Goal: Contribute content: Contribute content

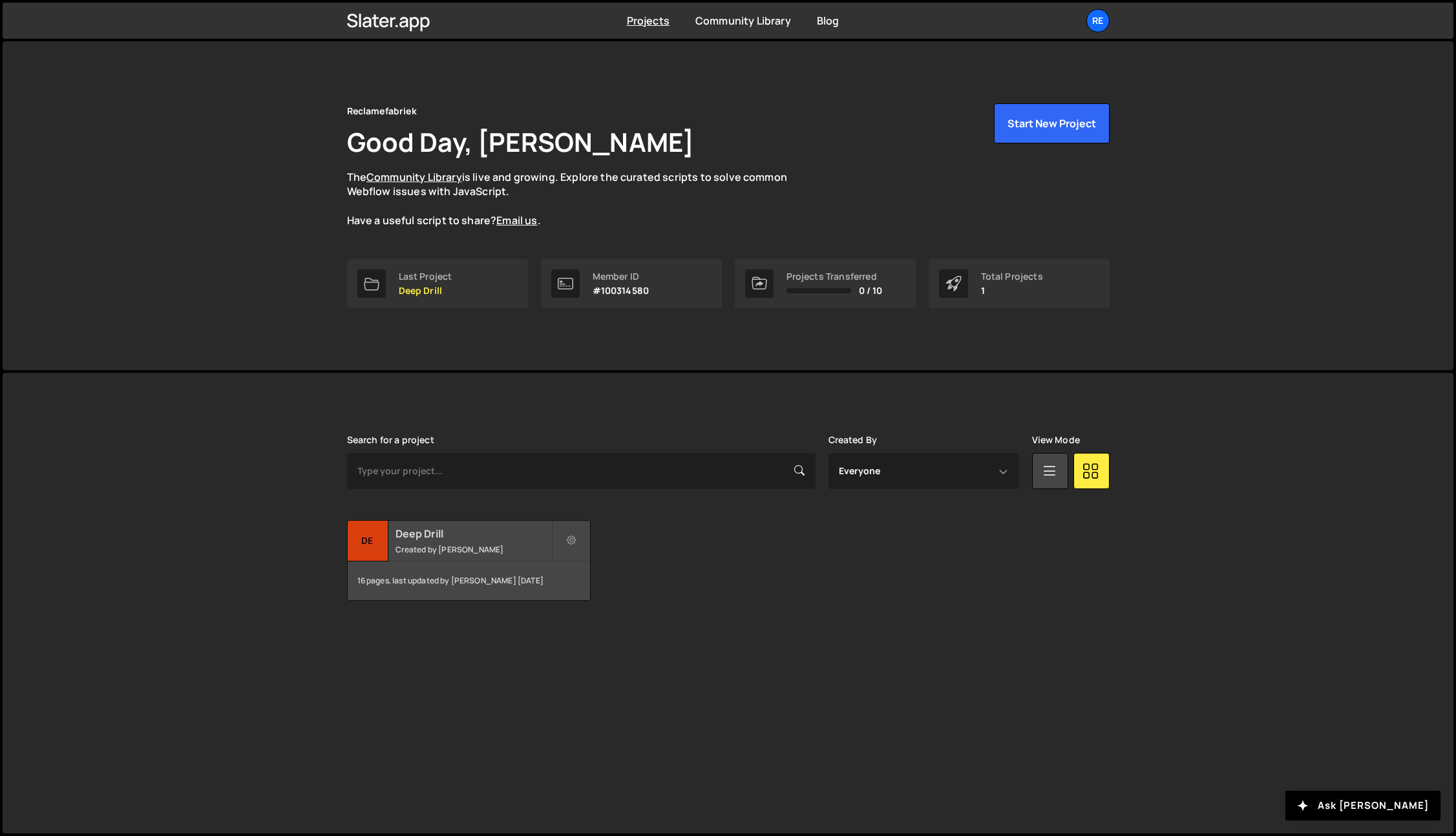
click at [444, 549] on small "Created by Nick Zonneveld" at bounding box center [473, 549] width 156 height 11
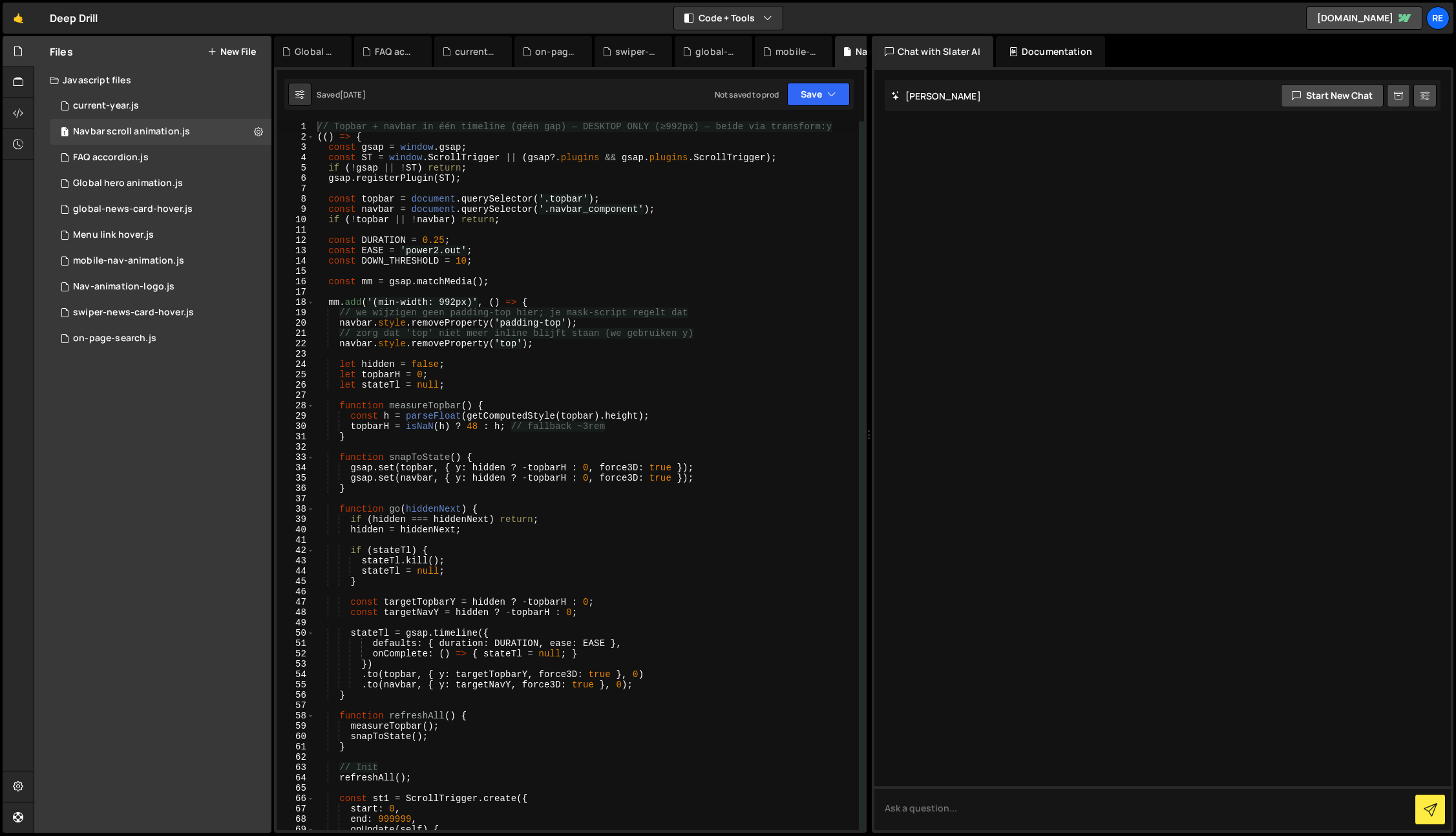
click at [235, 51] on button "New File" at bounding box center [232, 52] width 48 height 11
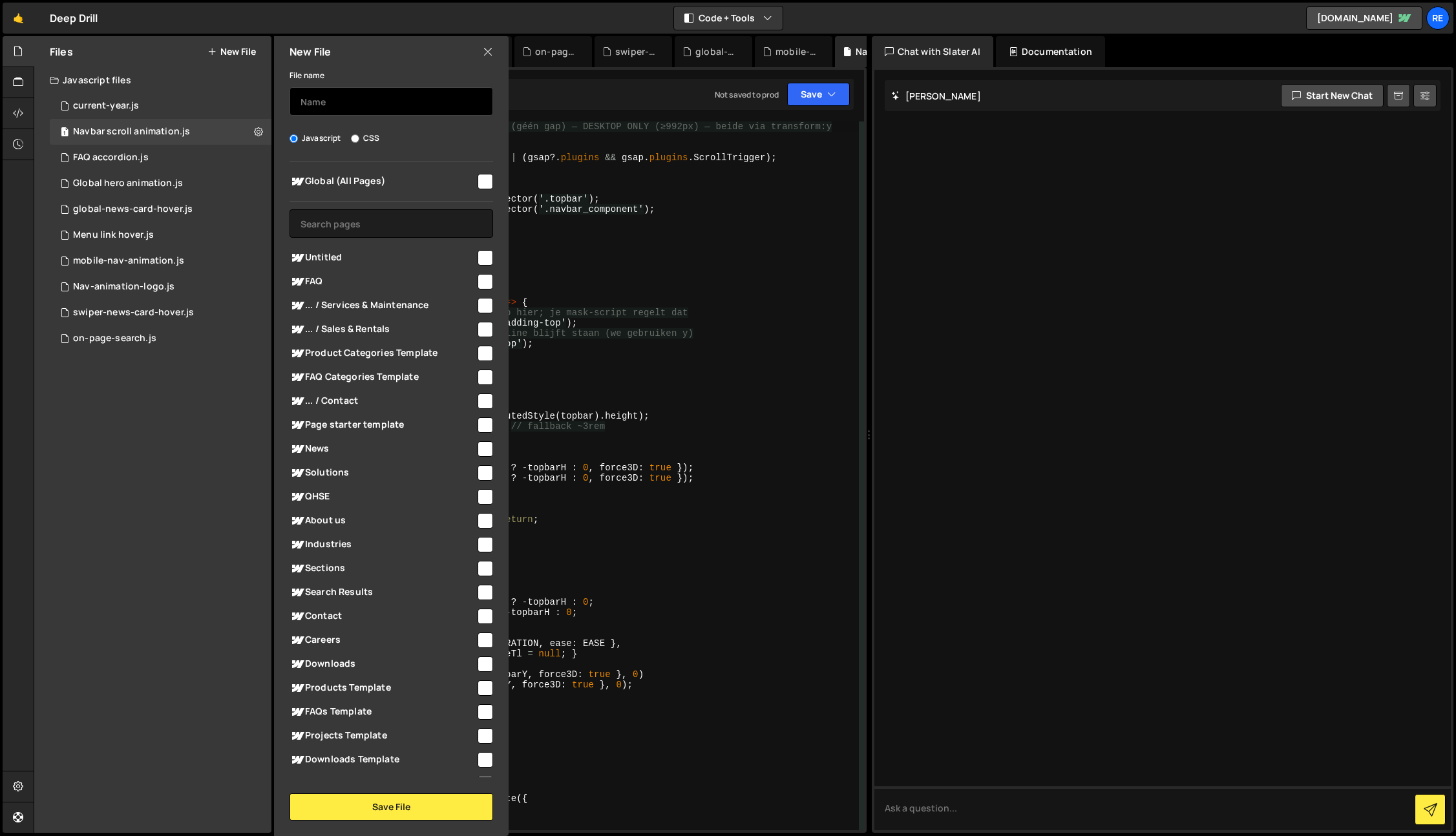
click at [338, 94] on input "text" at bounding box center [391, 101] width 204 height 28
click at [334, 103] on input "popup-modal" at bounding box center [391, 101] width 204 height 28
type input "popup-modal"
click at [361, 229] on input "text" at bounding box center [391, 223] width 204 height 28
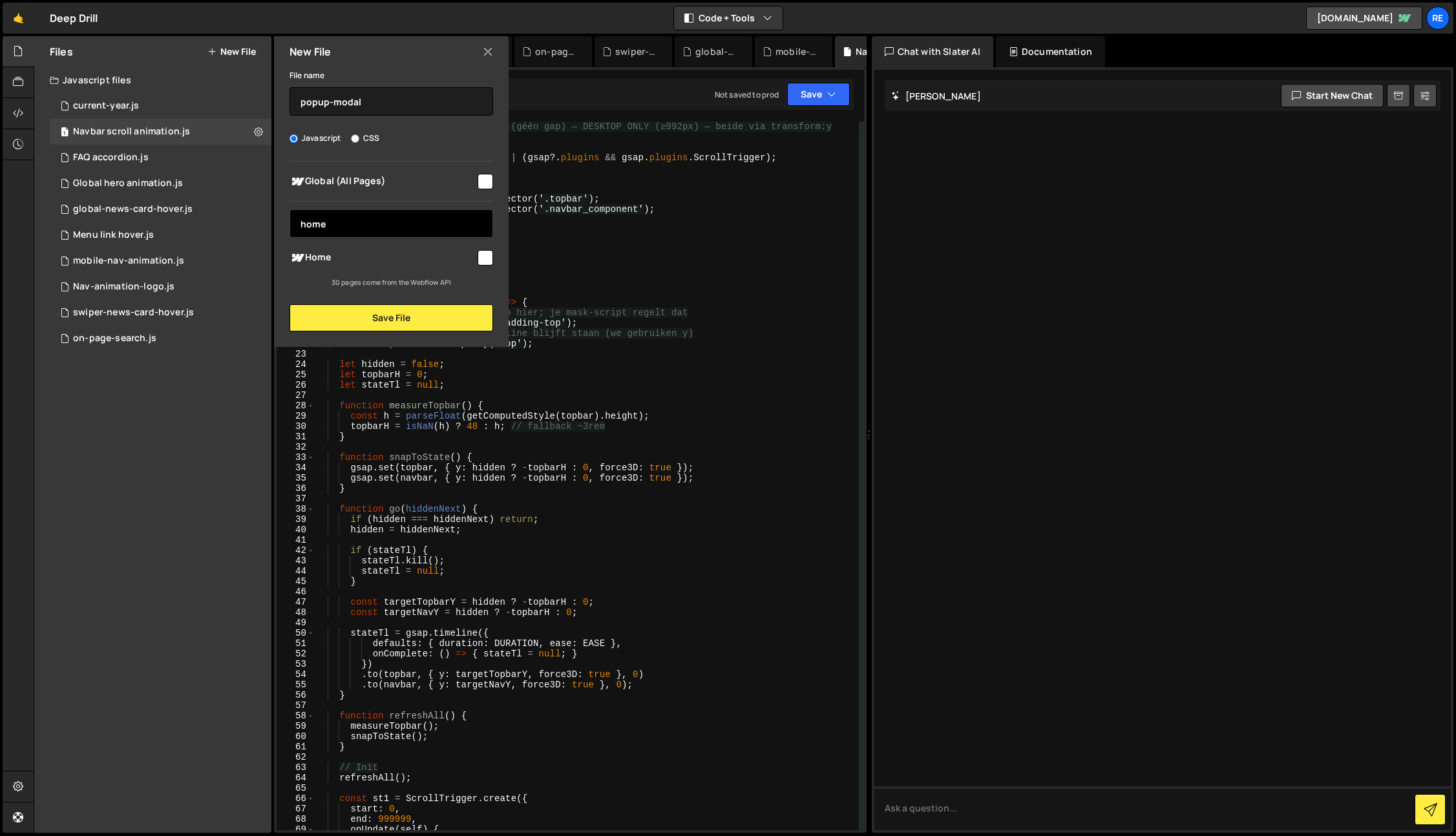
type input "home"
click at [478, 263] on input "checkbox" at bounding box center [484, 257] width 15 height 15
checkbox input "true"
drag, startPoint x: 400, startPoint y: 213, endPoint x: 395, endPoint y: 218, distance: 7.1
click at [400, 213] on input "home" at bounding box center [391, 223] width 204 height 28
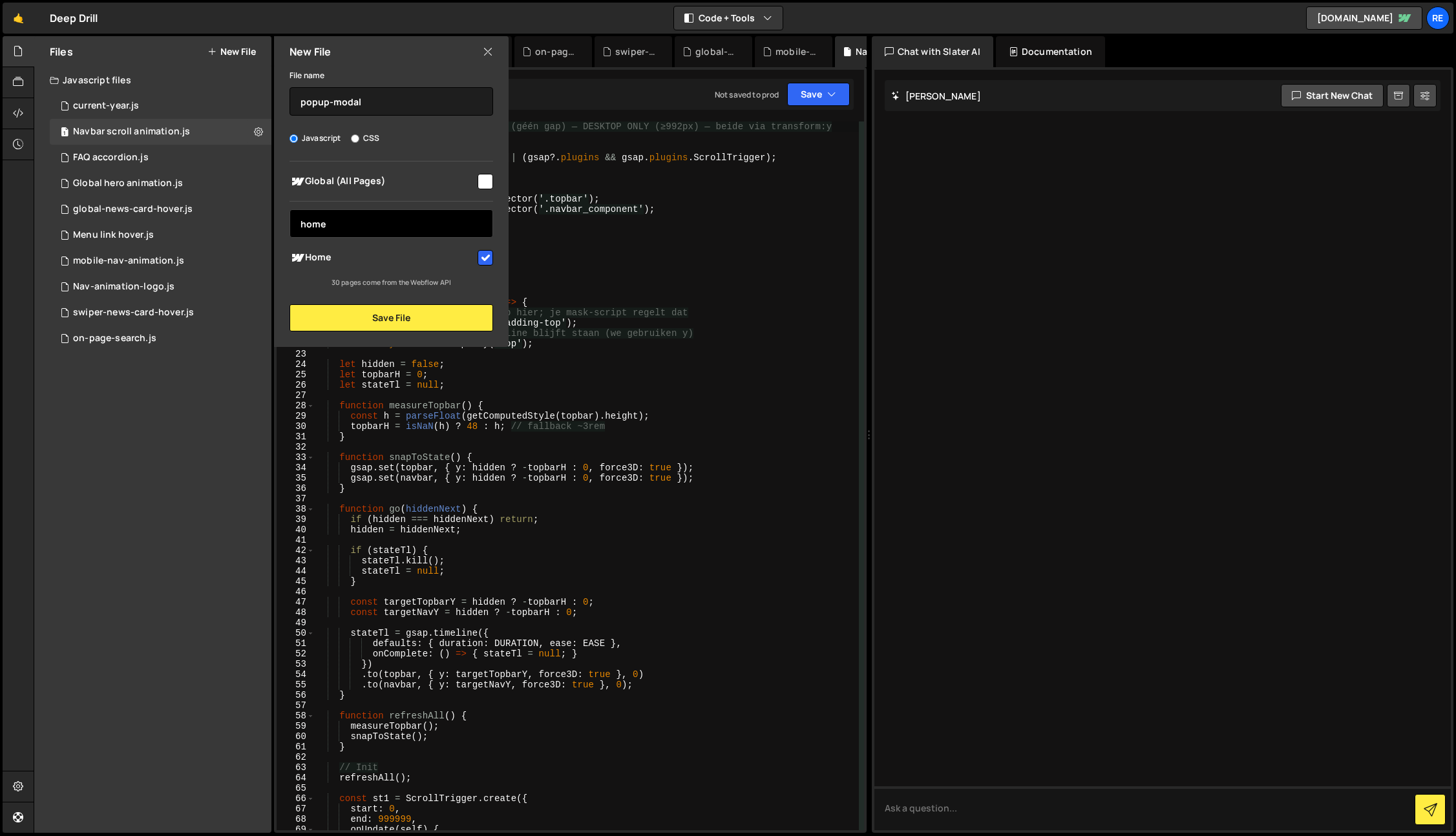
click at [387, 223] on input "home" at bounding box center [391, 223] width 204 height 28
type input "car"
click at [491, 255] on input "checkbox" at bounding box center [484, 257] width 15 height 15
checkbox input "true"
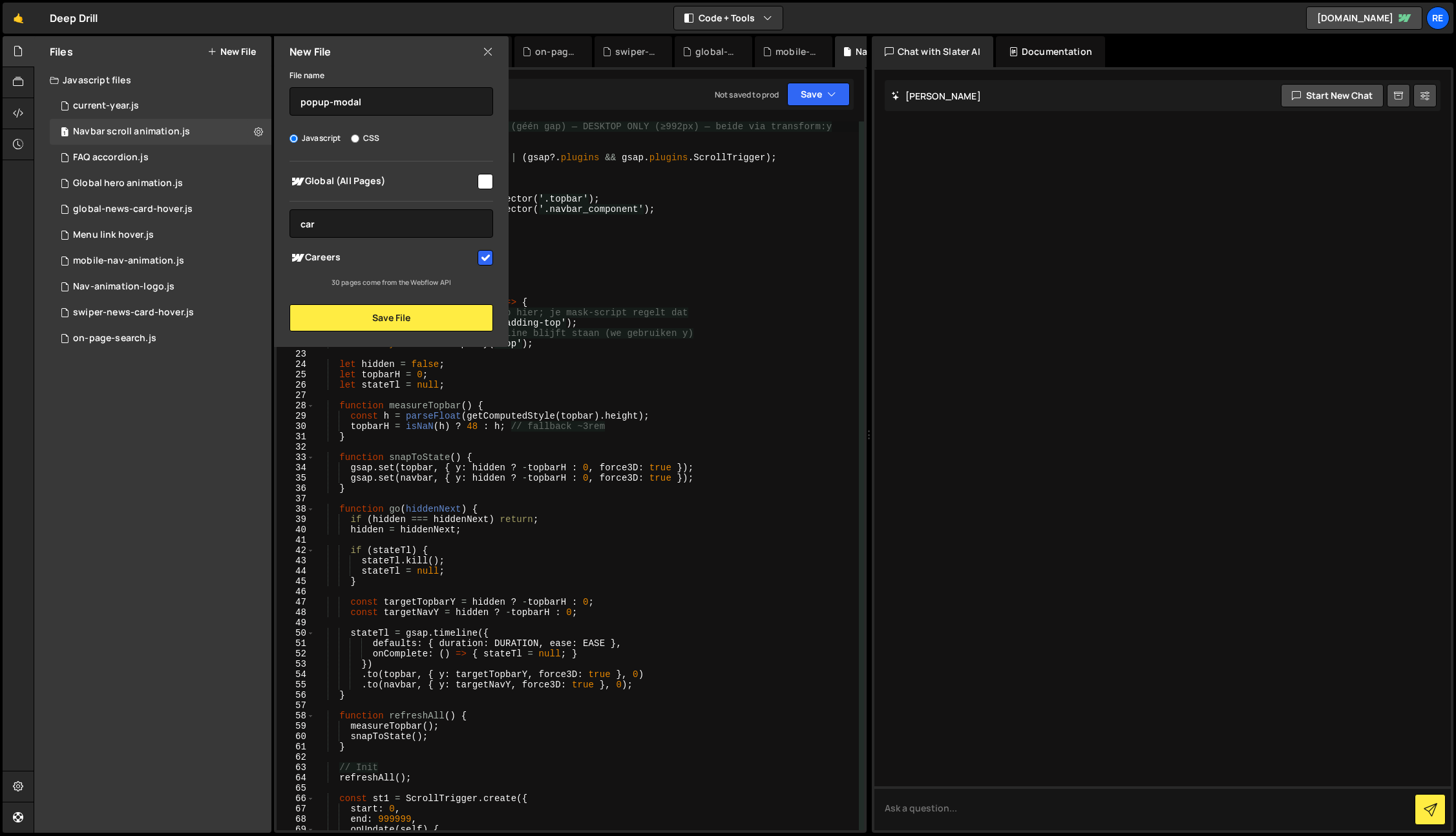
click at [454, 333] on div "New File File name popup-modal Javascript CSS Global (All Pages) car" at bounding box center [390, 191] width 237 height 311
click at [455, 321] on button "Save File" at bounding box center [391, 318] width 204 height 27
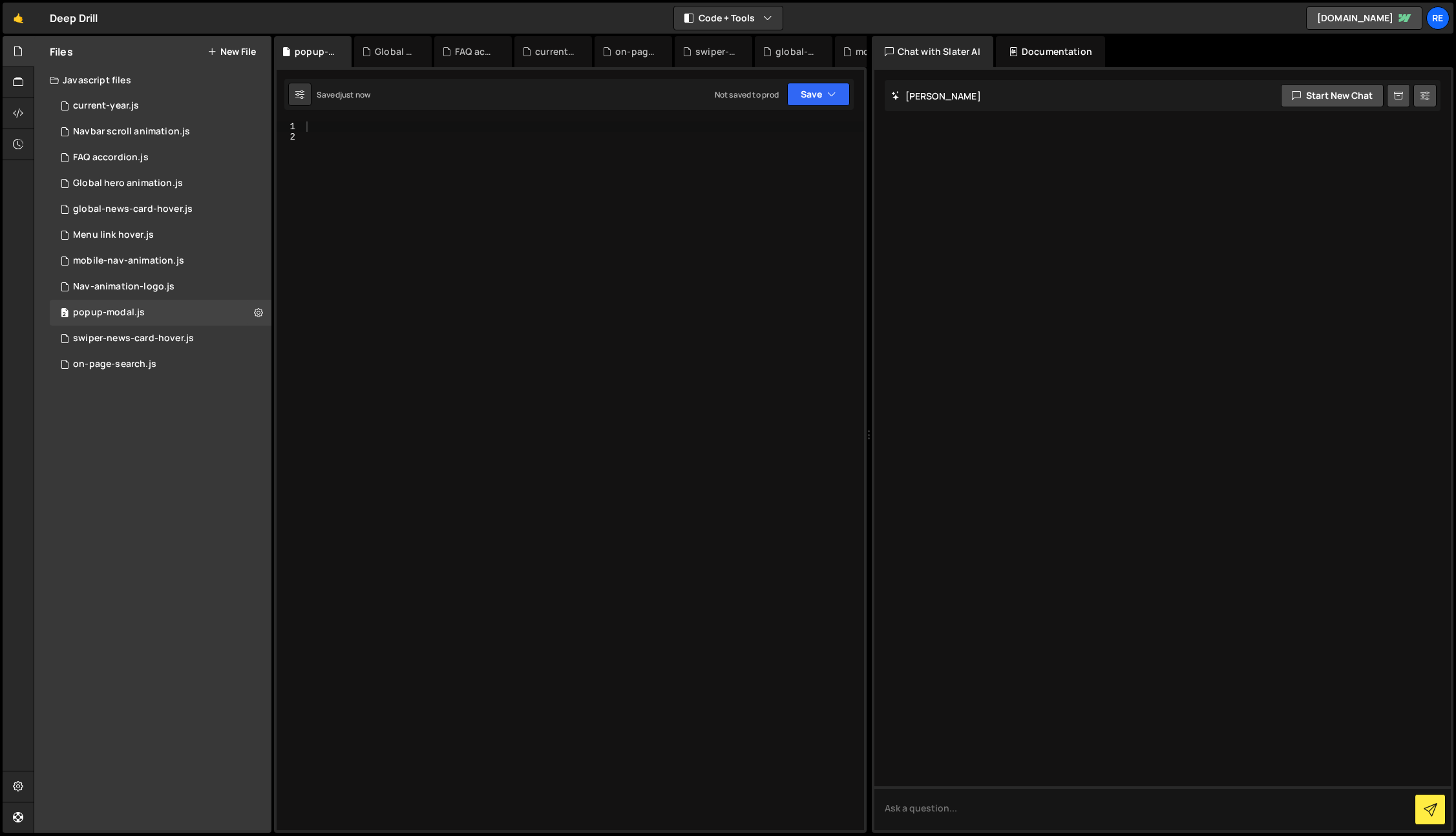
click at [549, 286] on div at bounding box center [583, 485] width 560 height 729
paste textarea "});"
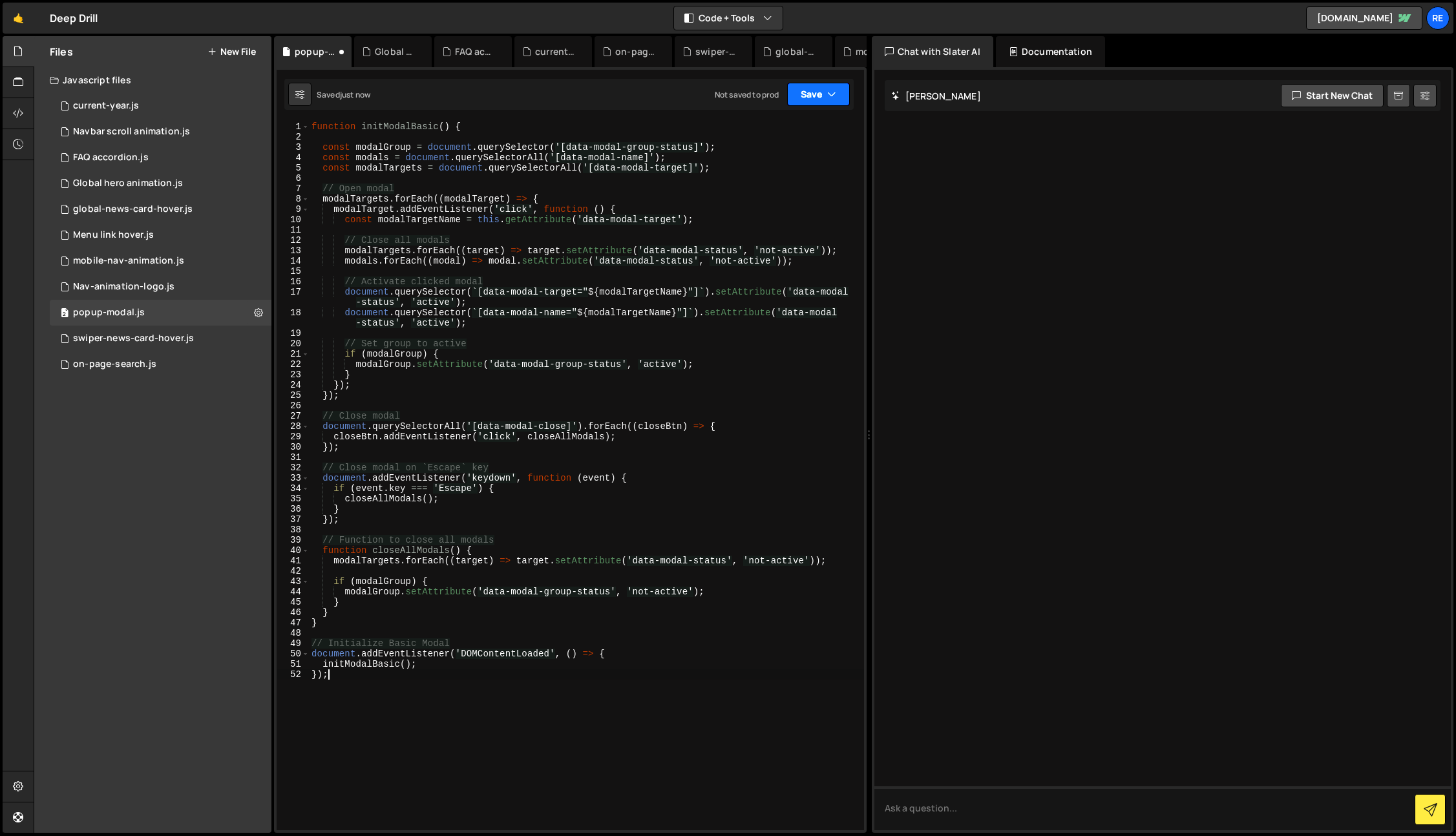
click at [807, 85] on button "Save" at bounding box center [818, 94] width 62 height 23
click at [787, 124] on div "Save to Staging S" at bounding box center [775, 126] width 134 height 13
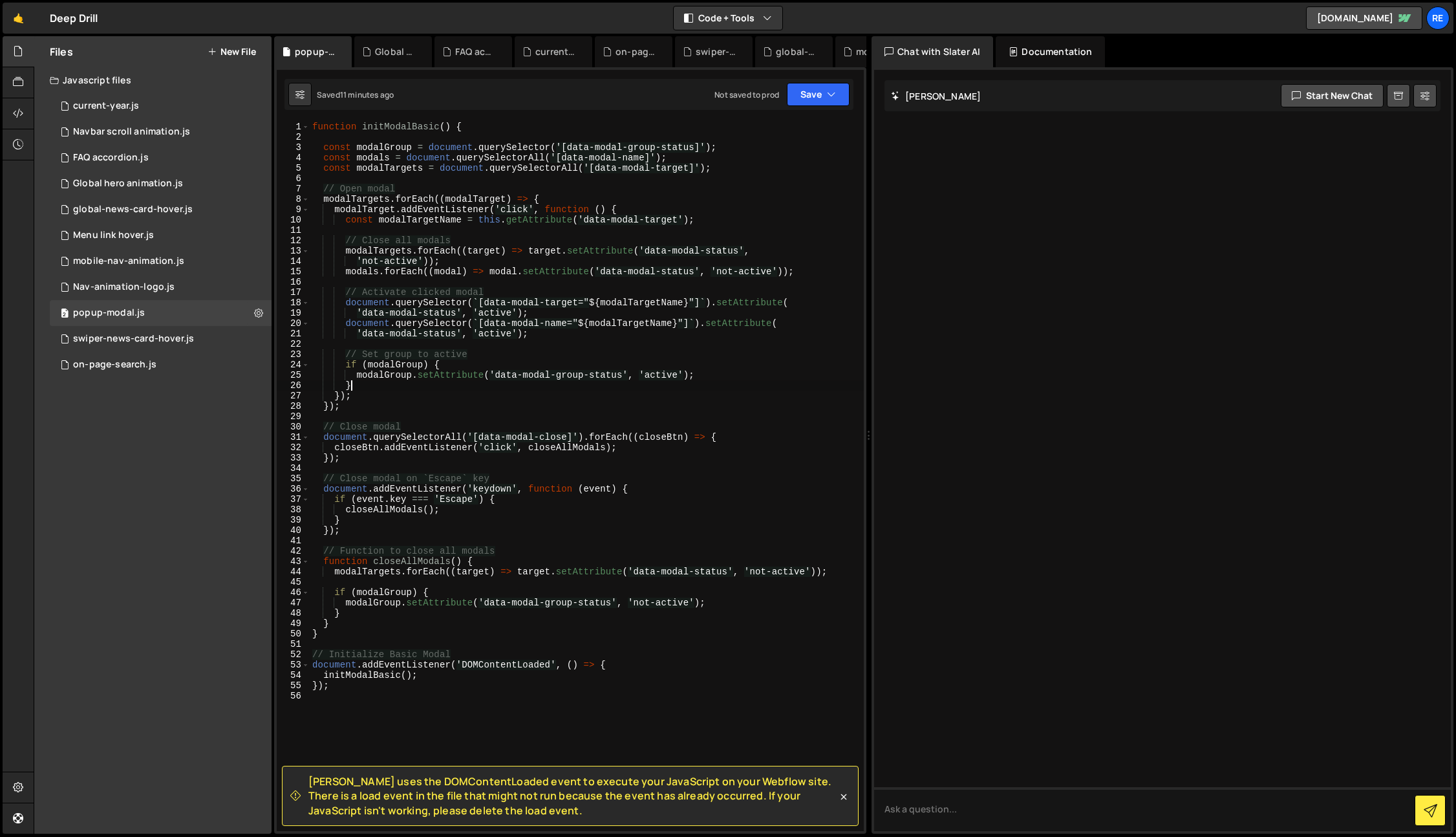
click at [602, 385] on div "function initModalBasic ( ) { const modalGroup = document . querySelector ( '[d…" at bounding box center [587, 486] width 554 height 730
type textarea "});"
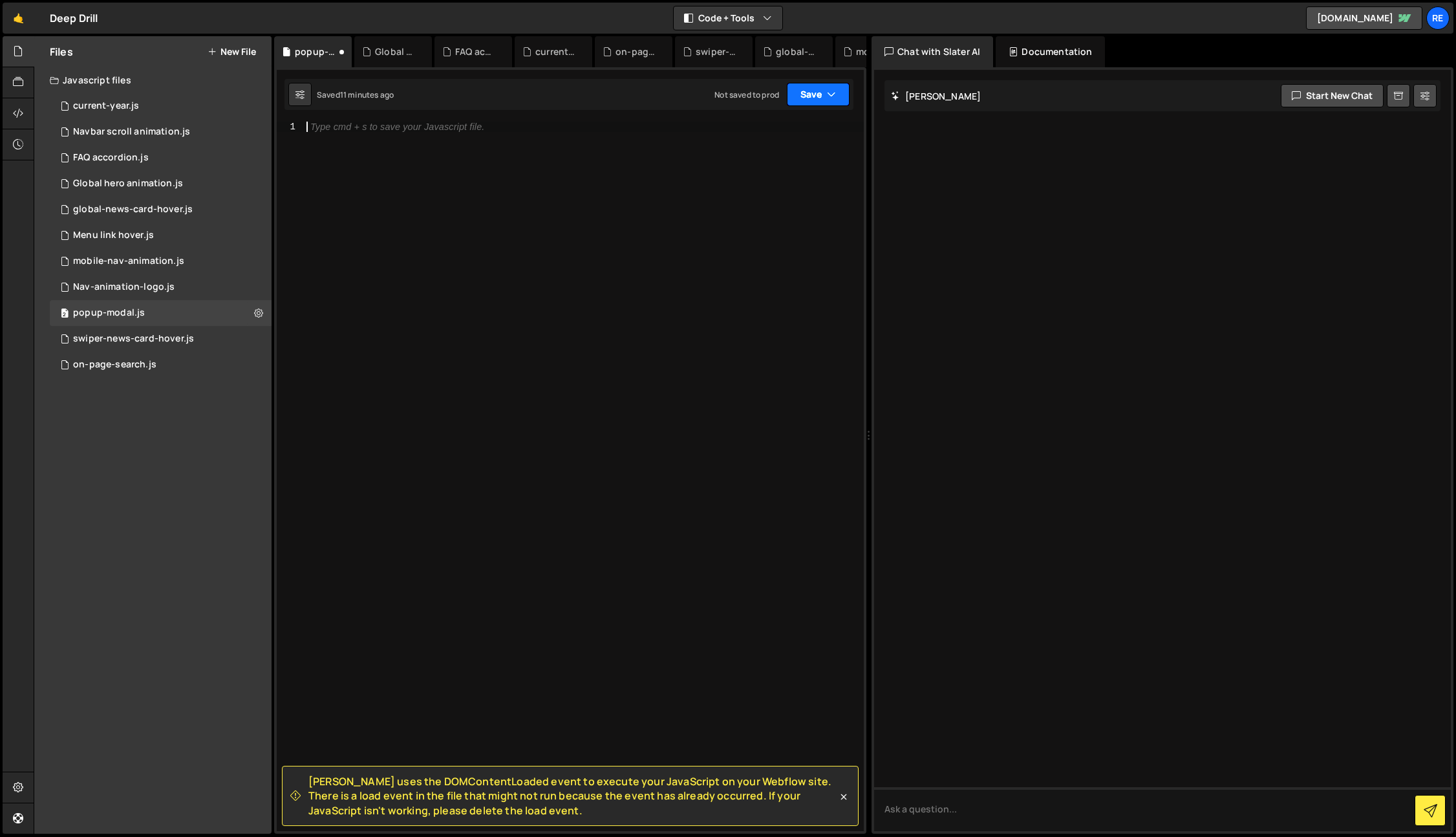
click at [794, 86] on button "Save" at bounding box center [818, 94] width 62 height 23
click at [814, 117] on button "Save to Staging S Saved 11 minutes ago" at bounding box center [774, 134] width 155 height 42
